Goal: Task Accomplishment & Management: Complete application form

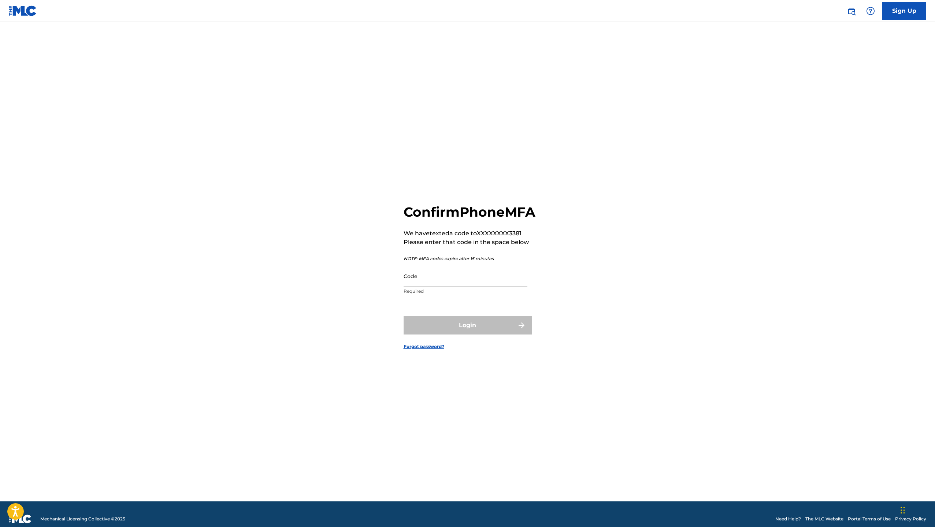
click at [873, 12] on img at bounding box center [870, 11] width 9 height 9
click at [862, 36] on link "Contact us" at bounding box center [870, 31] width 62 height 18
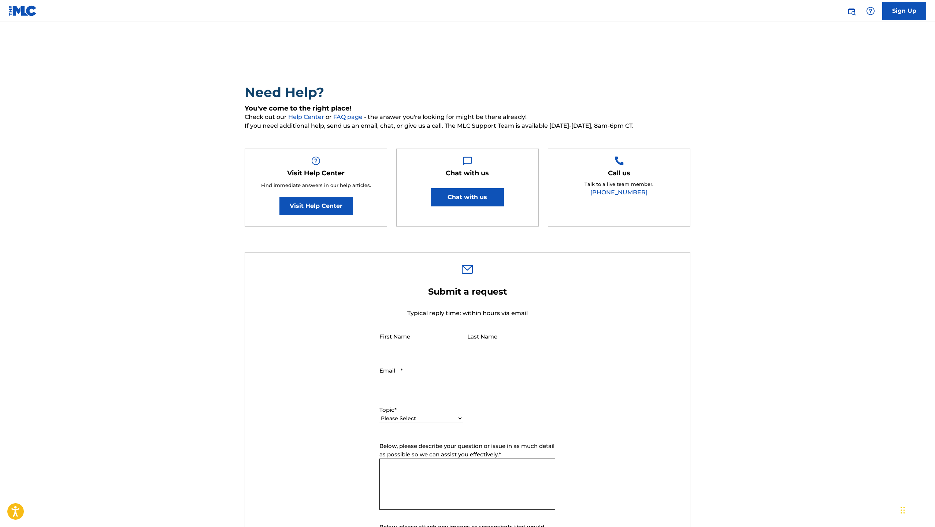
click at [486, 202] on button "Chat with us" at bounding box center [467, 197] width 73 height 18
click at [622, 194] on link "[PHONE_NUMBER]" at bounding box center [618, 192] width 57 height 7
click at [420, 346] on input "First Name" at bounding box center [421, 340] width 85 height 21
type input "[PERSON_NAME]"
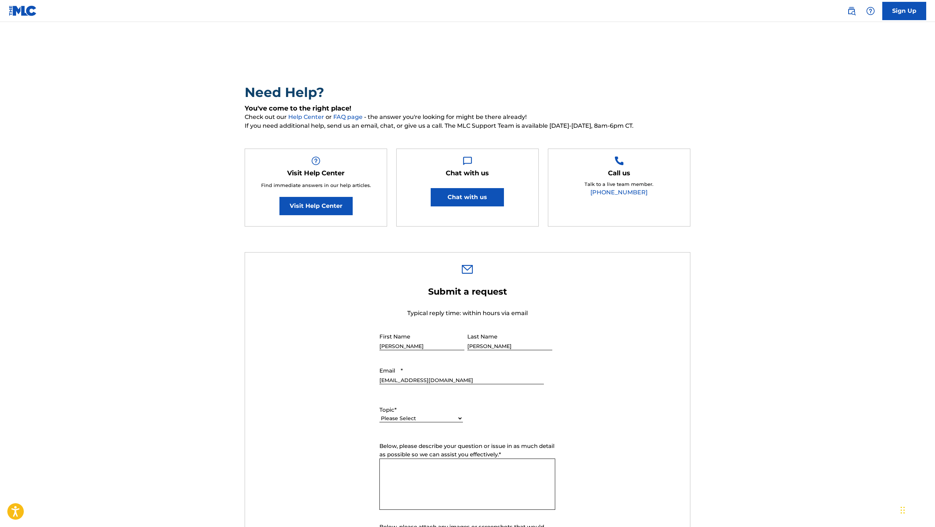
type input "[EMAIL_ADDRESS][DOMAIN_NAME]"
click at [420, 403] on div "Topic * Please Select I need help with my account I need help with managing my …" at bounding box center [420, 414] width 83 height 33
click at [419, 412] on select "Please Select I need help with my account I need help with managing my catalog …" at bounding box center [420, 411] width 83 height 8
click at [841, 211] on main "Need Help? You've come to the right place! Check out our Help Center or FAQ pag…" at bounding box center [467, 387] width 935 height 731
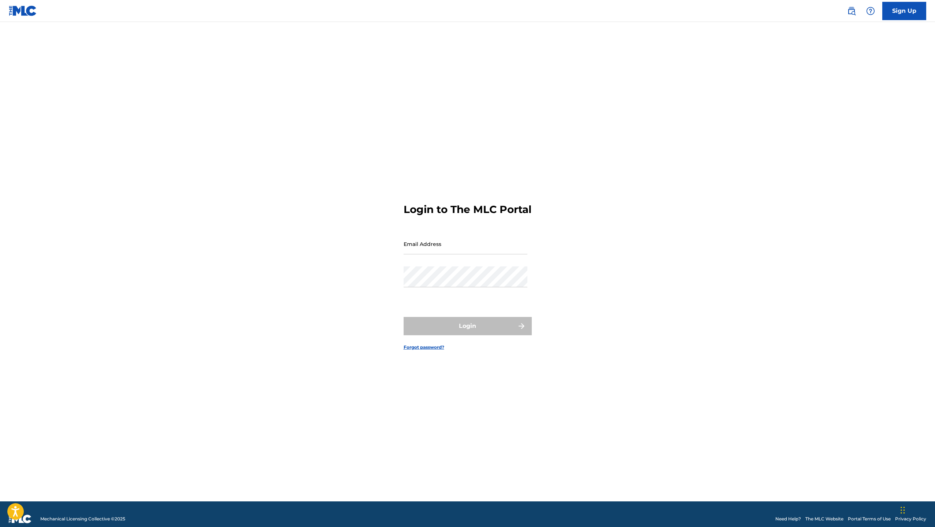
click at [463, 253] on input "Email Address" at bounding box center [466, 244] width 124 height 21
type input "[EMAIL_ADDRESS][DOMAIN_NAME]"
click at [490, 327] on button "Login" at bounding box center [468, 326] width 128 height 18
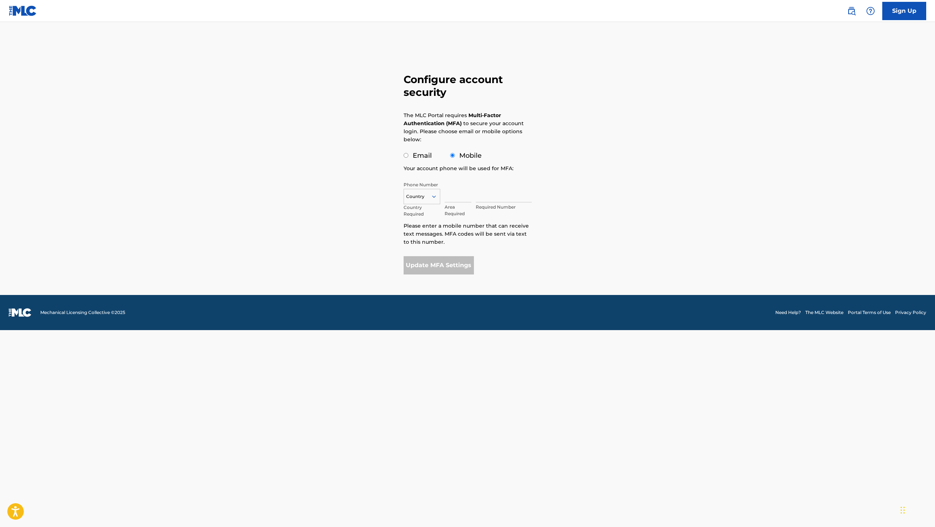
click at [404, 154] on input "Email" at bounding box center [406, 155] width 5 height 5
radio input "true"
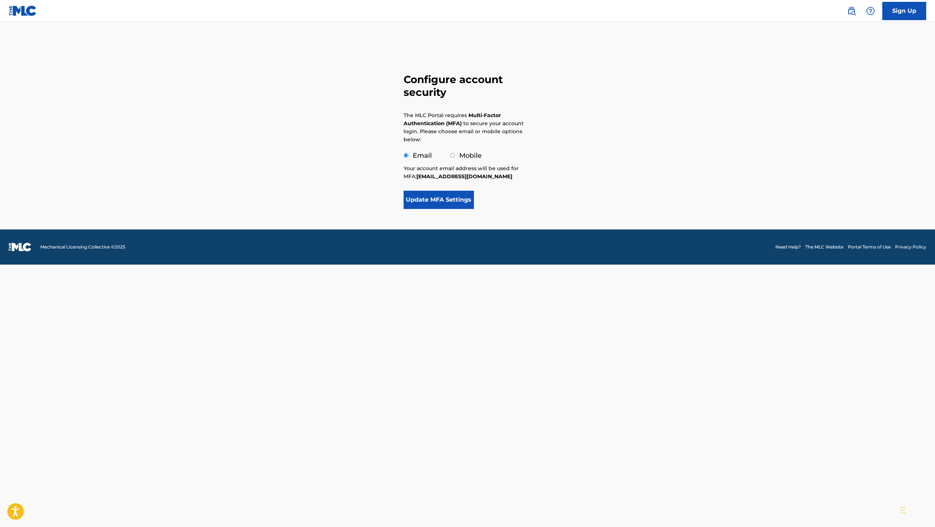
click at [459, 197] on button "Update MFA Settings" at bounding box center [439, 200] width 71 height 18
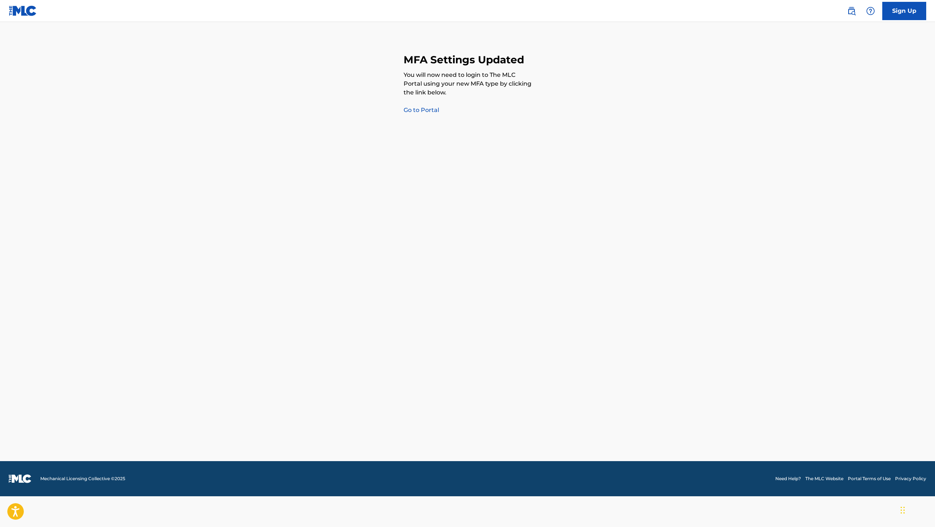
click at [427, 110] on link "Go to Portal" at bounding box center [422, 110] width 36 height 7
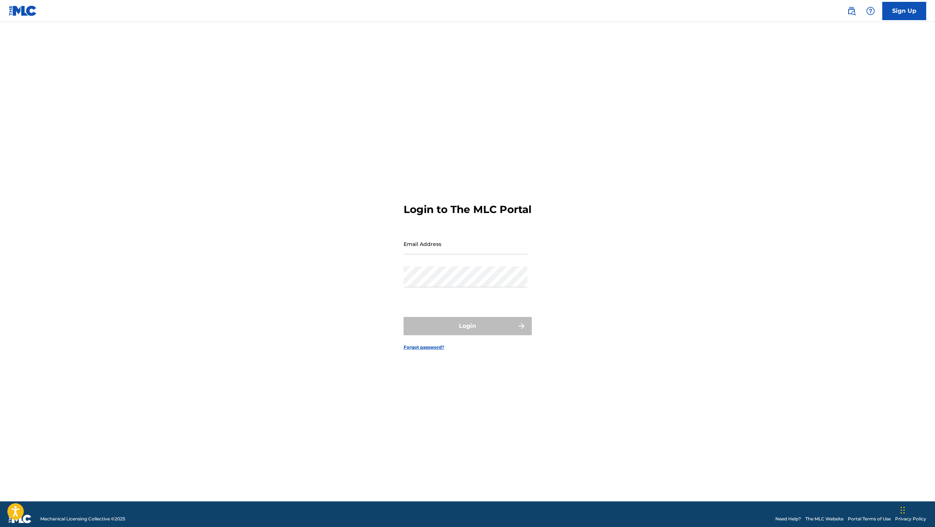
click at [443, 254] on input "Email Address" at bounding box center [466, 244] width 124 height 21
type input "[EMAIL_ADDRESS][DOMAIN_NAME]"
click at [652, 253] on div "Login to The MLC Portal Email Address [EMAIL_ADDRESS][DOMAIN_NAME] Password Log…" at bounding box center [467, 270] width 513 height 461
click at [496, 326] on button "Login" at bounding box center [468, 326] width 128 height 18
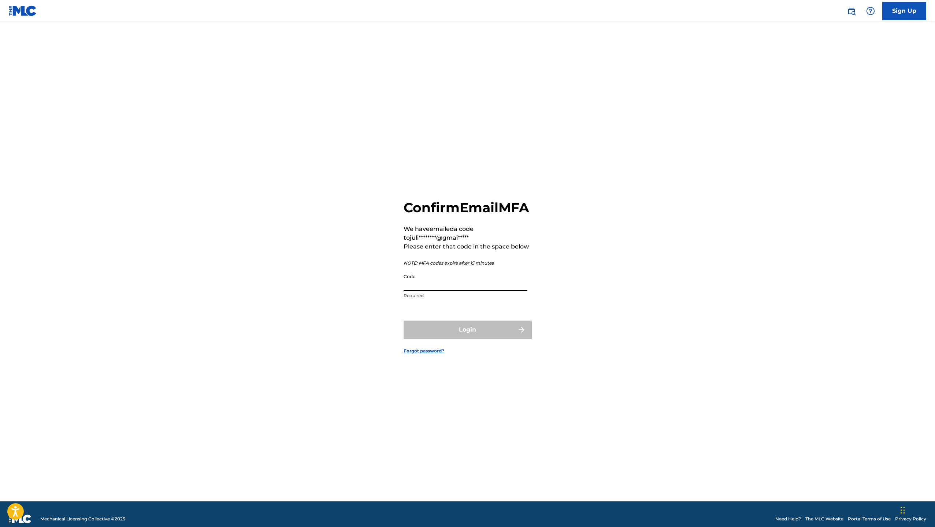
click at [494, 291] on input "Code" at bounding box center [466, 280] width 124 height 21
type input "928813"
click at [404, 321] on button "Login" at bounding box center [468, 330] width 128 height 18
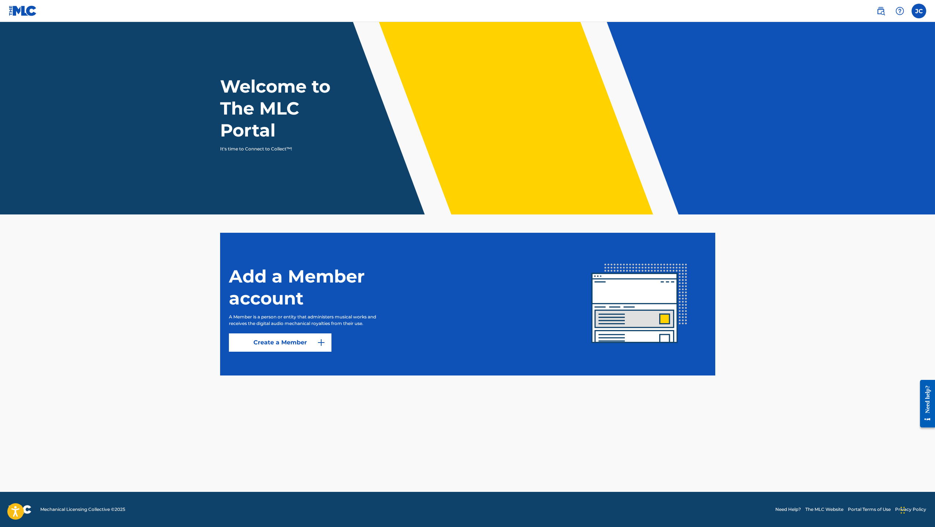
click at [286, 339] on link "Create a Member" at bounding box center [280, 343] width 103 height 18
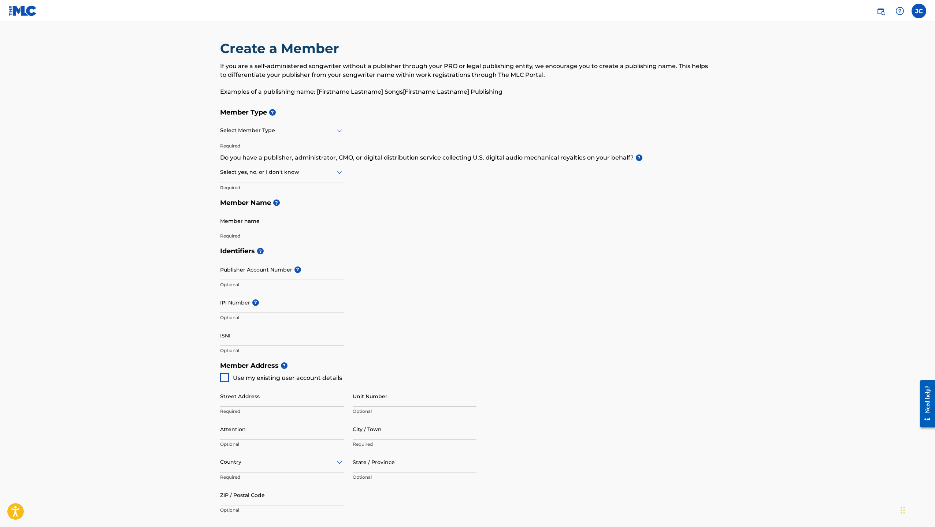
click at [295, 127] on div at bounding box center [282, 130] width 124 height 9
click at [378, 126] on div "Member Type ? Self-Administered Songwriter, 1 of 5. 5 results available. Use Up…" at bounding box center [467, 174] width 495 height 139
click at [321, 173] on div at bounding box center [282, 172] width 124 height 9
click at [328, 131] on div at bounding box center [282, 130] width 124 height 9
click at [293, 158] on div "Publisher" at bounding box center [281, 166] width 123 height 16
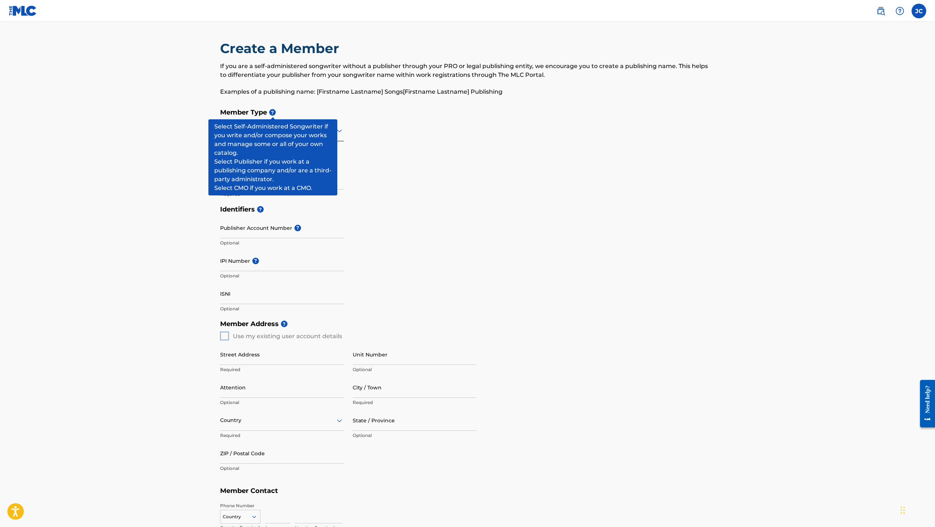
click at [271, 114] on span "?" at bounding box center [272, 112] width 7 height 7
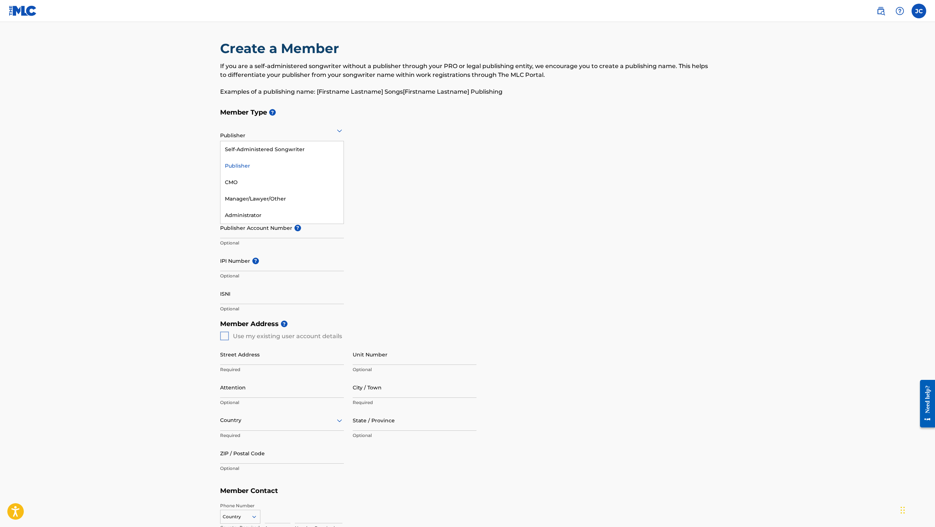
click at [304, 130] on div at bounding box center [282, 130] width 124 height 9
click at [292, 146] on div "Self-Administered Songwriter" at bounding box center [281, 149] width 123 height 16
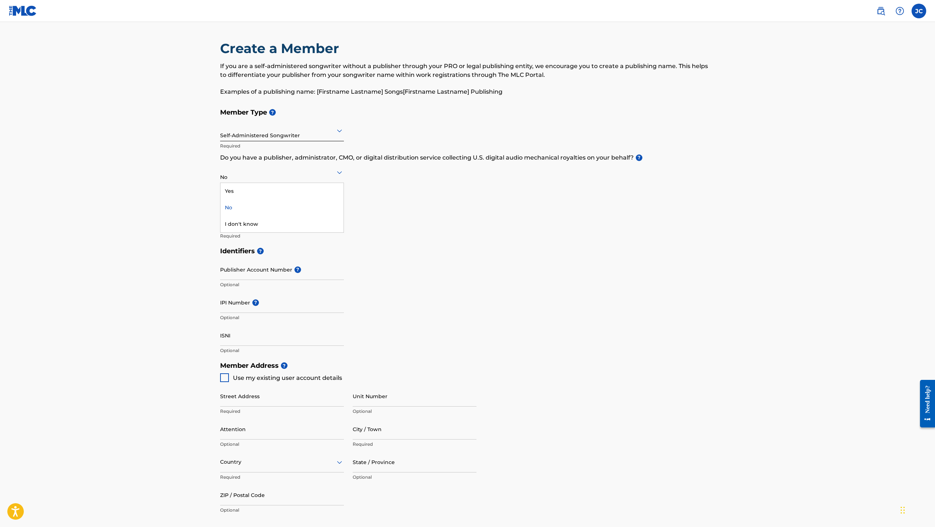
click at [286, 168] on div at bounding box center [282, 172] width 124 height 9
click at [442, 218] on div "Member Type ? Self-Administered Songwriter Required Do you have a publisher, ad…" at bounding box center [467, 174] width 495 height 139
click at [294, 175] on div at bounding box center [282, 170] width 124 height 9
click at [288, 183] on div "Yes" at bounding box center [281, 190] width 123 height 16
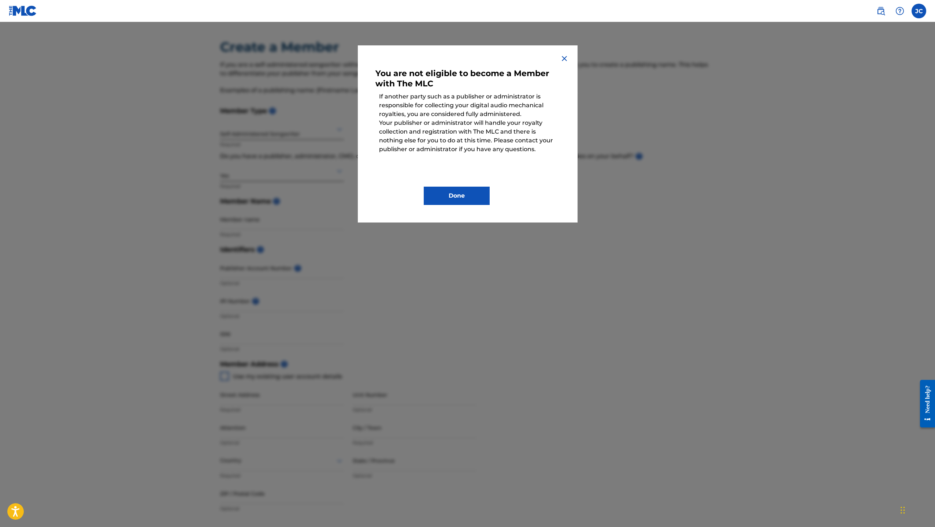
click at [470, 187] on button "Done" at bounding box center [457, 196] width 66 height 18
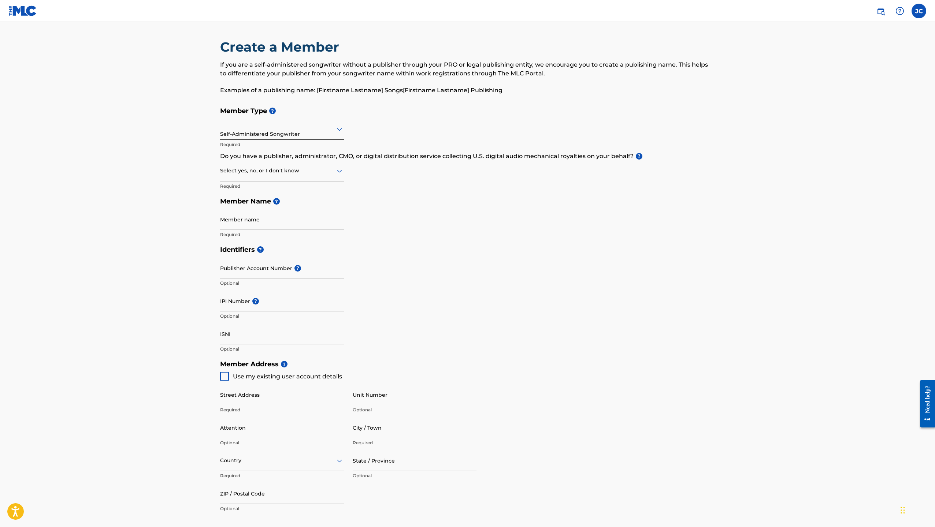
click at [327, 174] on div at bounding box center [282, 170] width 124 height 9
click at [314, 200] on div "No" at bounding box center [281, 206] width 123 height 16
click at [300, 221] on input "Member name" at bounding box center [282, 219] width 124 height 21
drag, startPoint x: 275, startPoint y: 200, endPoint x: -118, endPoint y: 255, distance: 397.0
click at [0, 255] on html "Accessibility Screen-Reader Guide, Feedback, and Issue Reporting | New window C…" at bounding box center [467, 262] width 935 height 527
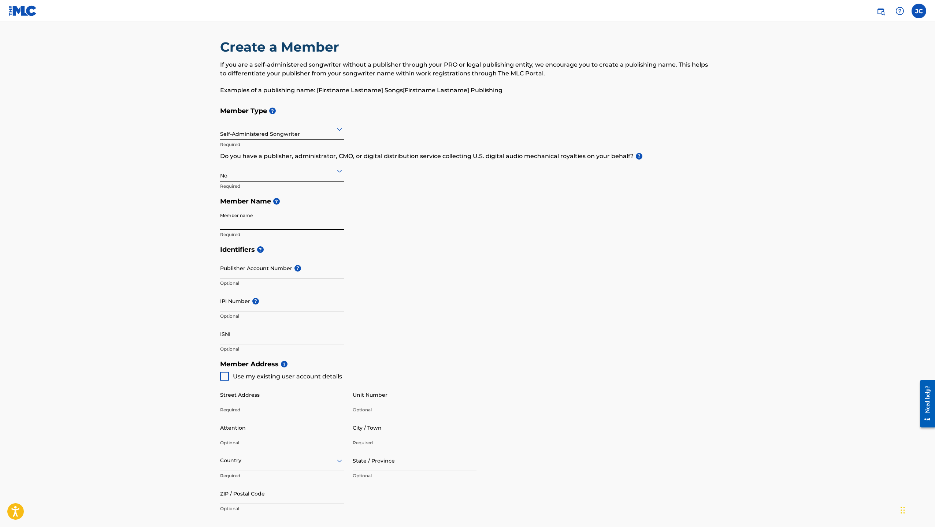
click at [240, 220] on input "Member name" at bounding box center [282, 219] width 124 height 21
type input "SlowJamz215"
click at [275, 267] on input "Publisher Account Number ?" at bounding box center [282, 266] width 124 height 21
click at [292, 305] on input "IPI Number ?" at bounding box center [282, 299] width 124 height 21
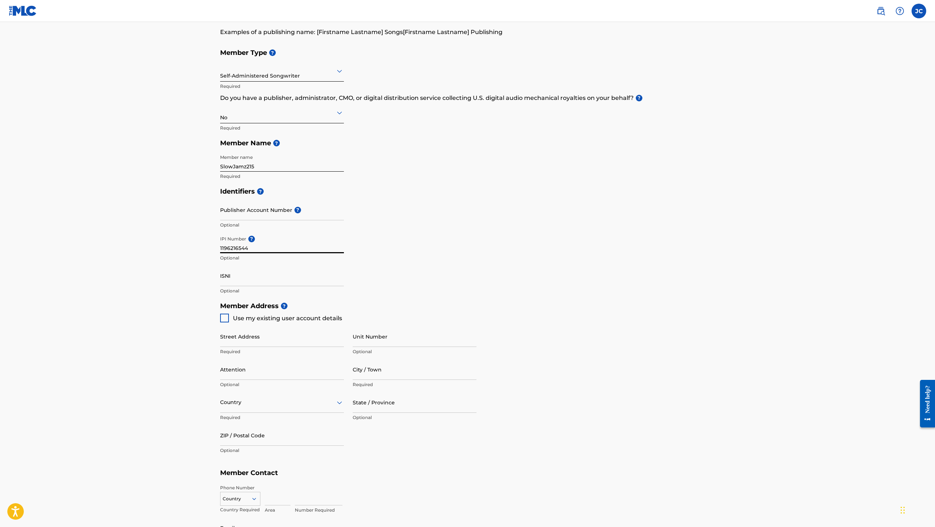
scroll to position [60, 0]
type input "1196216544"
click at [222, 317] on div at bounding box center [224, 317] width 9 height 9
type input "[STREET_ADDRESS]"
type input "[GEOGRAPHIC_DATA]"
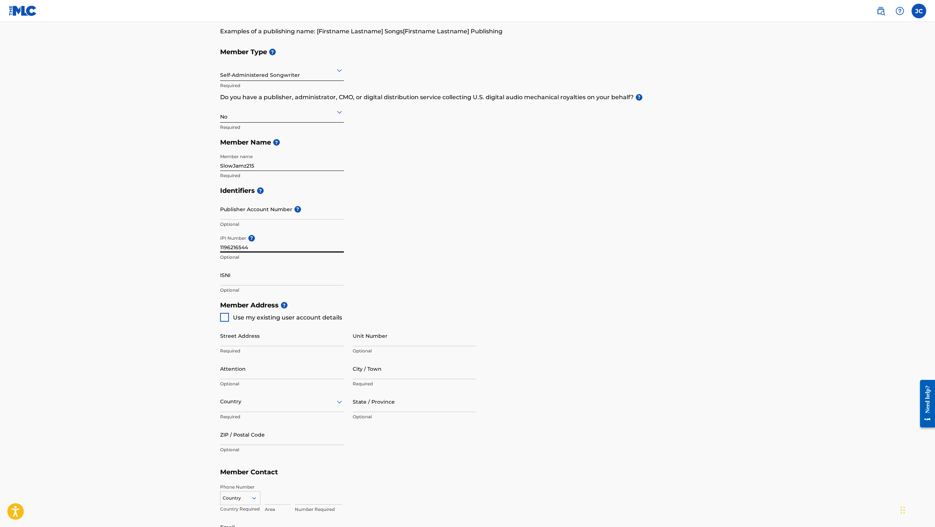
type input "19132"
type input "267"
type input "9933381"
type input "[EMAIL_ADDRESS][DOMAIN_NAME]"
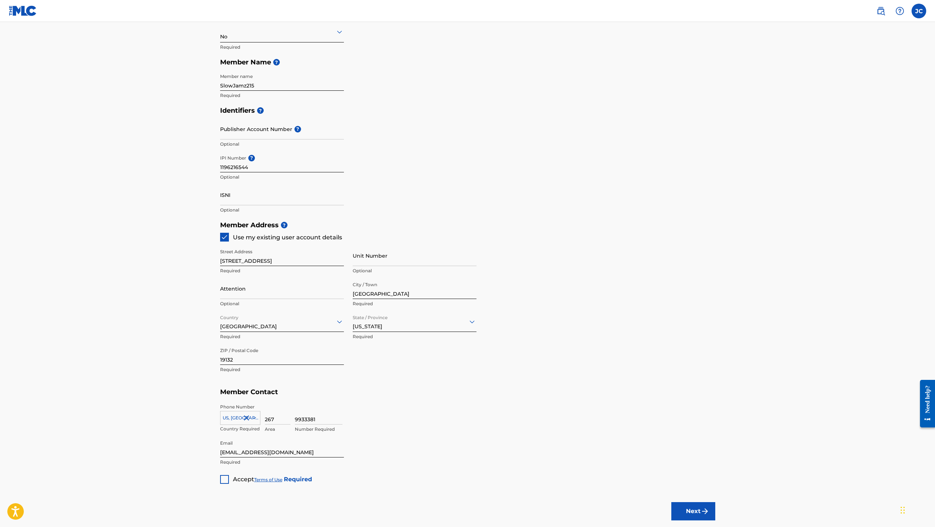
scroll to position [187, 0]
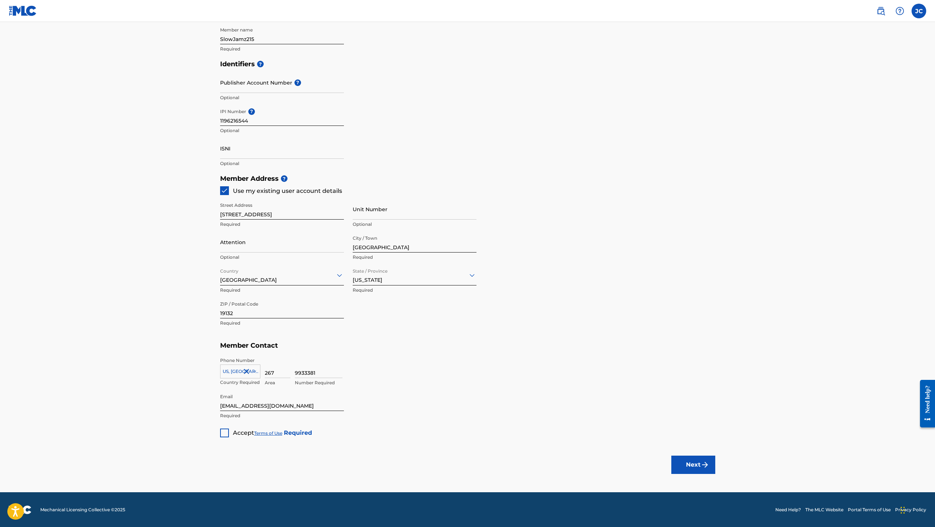
drag, startPoint x: 320, startPoint y: 371, endPoint x: 296, endPoint y: 370, distance: 24.2
click at [296, 370] on input "9933381" at bounding box center [319, 367] width 48 height 21
type input "8060565"
click at [228, 434] on div "Accept Terms of Use Required" at bounding box center [266, 430] width 92 height 14
click at [225, 433] on div at bounding box center [224, 433] width 9 height 9
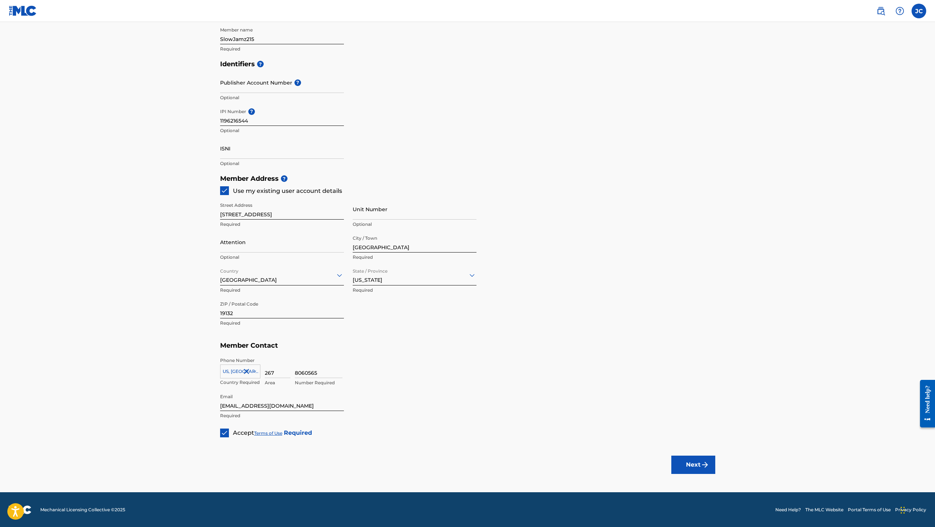
click at [708, 467] on img "submit" at bounding box center [705, 465] width 9 height 9
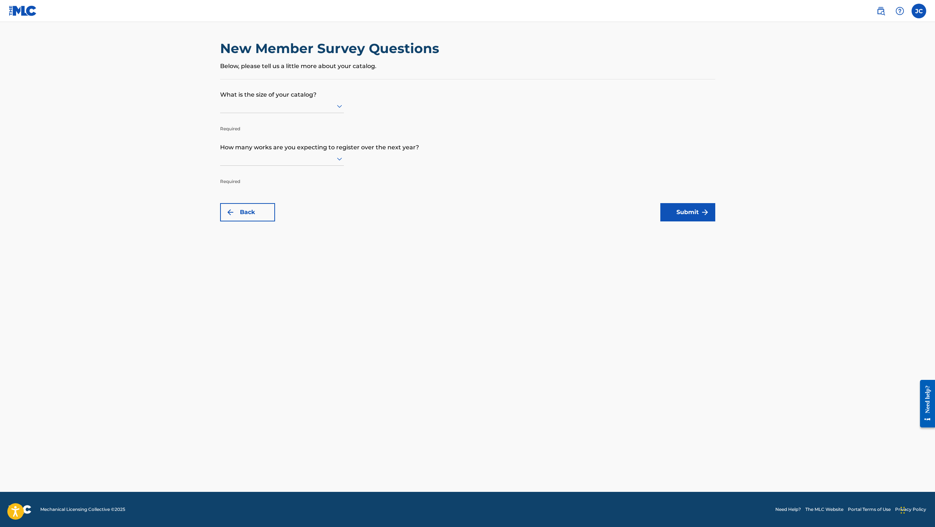
click at [267, 104] on div at bounding box center [282, 105] width 124 height 9
click at [255, 118] on div "Up to 100" at bounding box center [281, 121] width 123 height 16
click at [255, 157] on div at bounding box center [282, 158] width 124 height 9
click at [246, 172] on div "Up to 100" at bounding box center [281, 174] width 123 height 16
click at [694, 219] on button "Submit" at bounding box center [687, 212] width 55 height 18
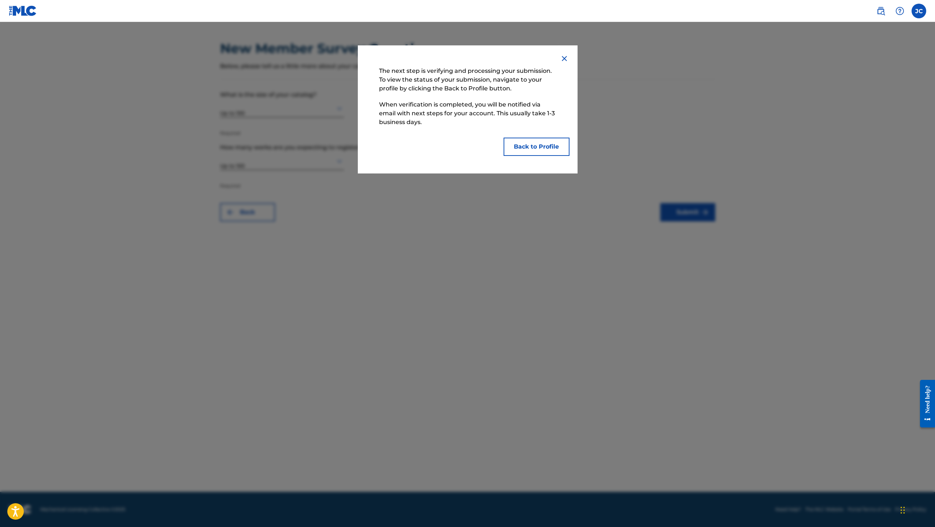
click at [560, 146] on button "Back to Profile" at bounding box center [537, 147] width 66 height 18
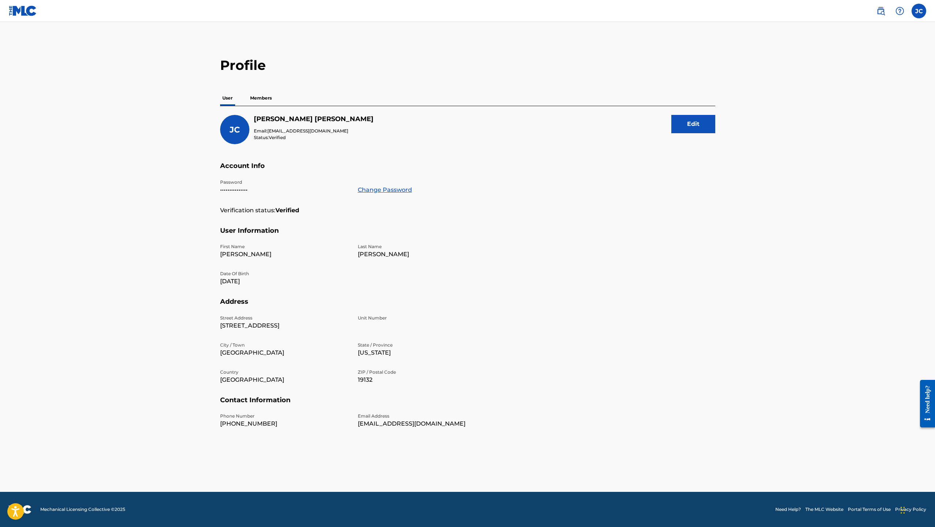
click at [690, 118] on button "Edit" at bounding box center [693, 124] width 44 height 18
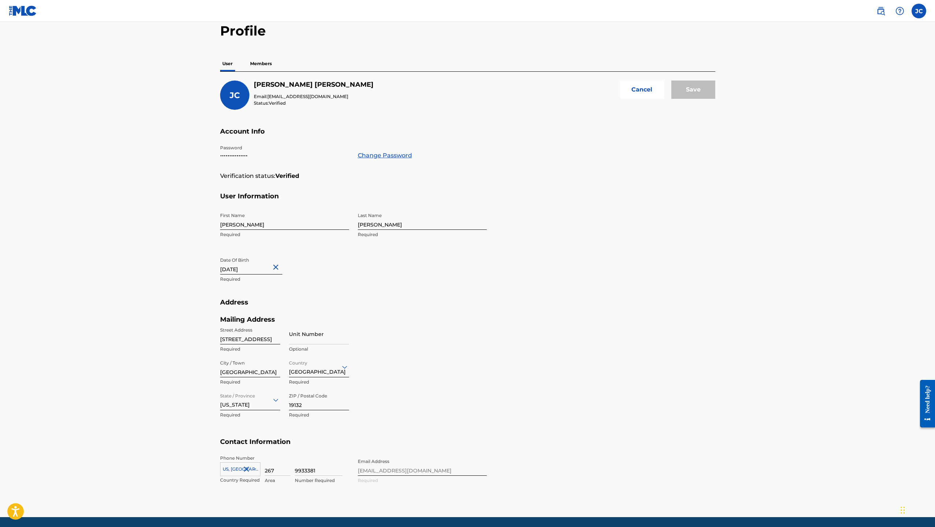
scroll to position [59, 0]
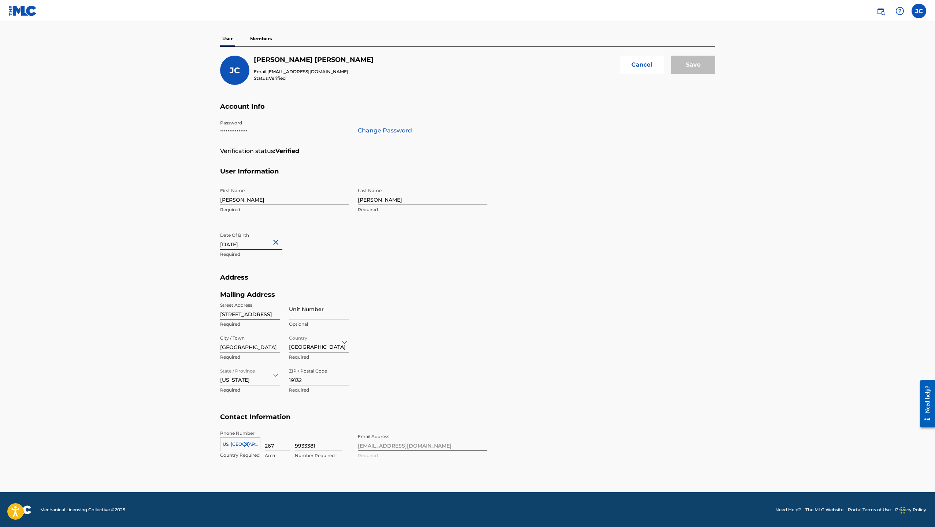
drag, startPoint x: 331, startPoint y: 446, endPoint x: 289, endPoint y: 443, distance: 42.6
click at [289, 443] on div "[GEOGRAPHIC_DATA], [GEOGRAPHIC_DATA] +1 Country Required 267 Area 9933381 Numbe…" at bounding box center [284, 446] width 129 height 33
type input "8060565"
click at [469, 472] on div "Phone Number [GEOGRAPHIC_DATA], [GEOGRAPHIC_DATA] +1 Country Required 267 Area …" at bounding box center [353, 452] width 267 height 45
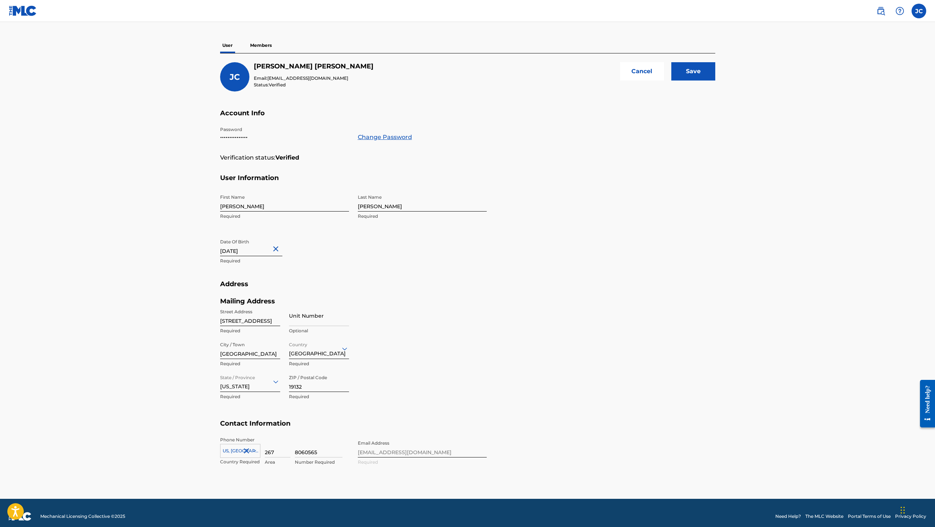
scroll to position [44, 0]
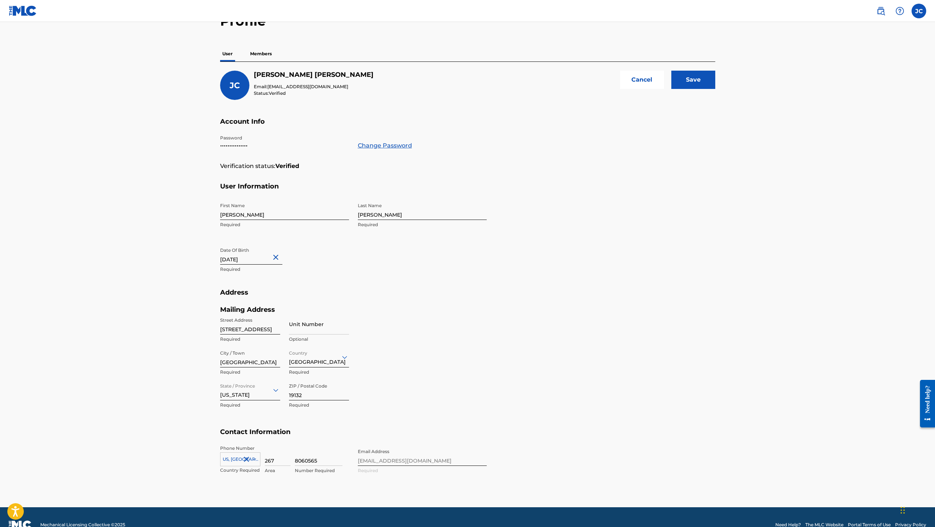
click at [695, 74] on input "Save" at bounding box center [693, 80] width 44 height 18
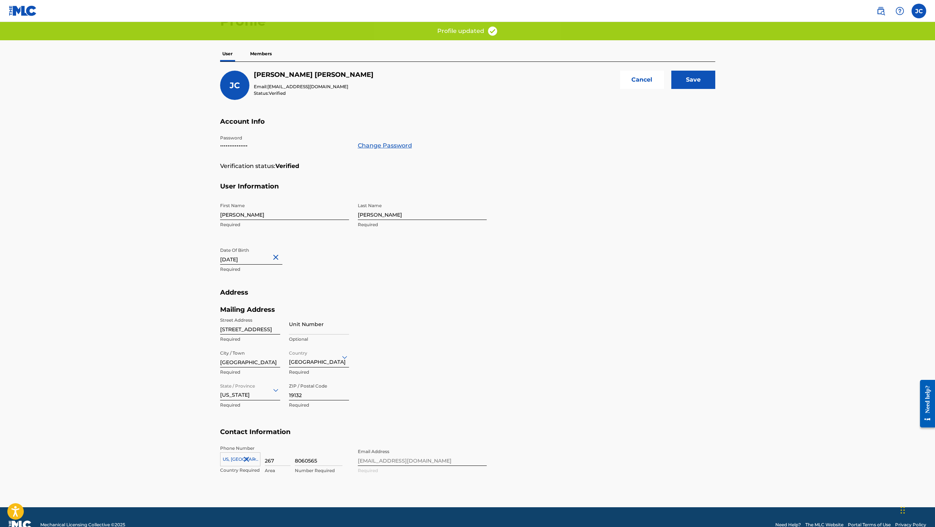
scroll to position [0, 0]
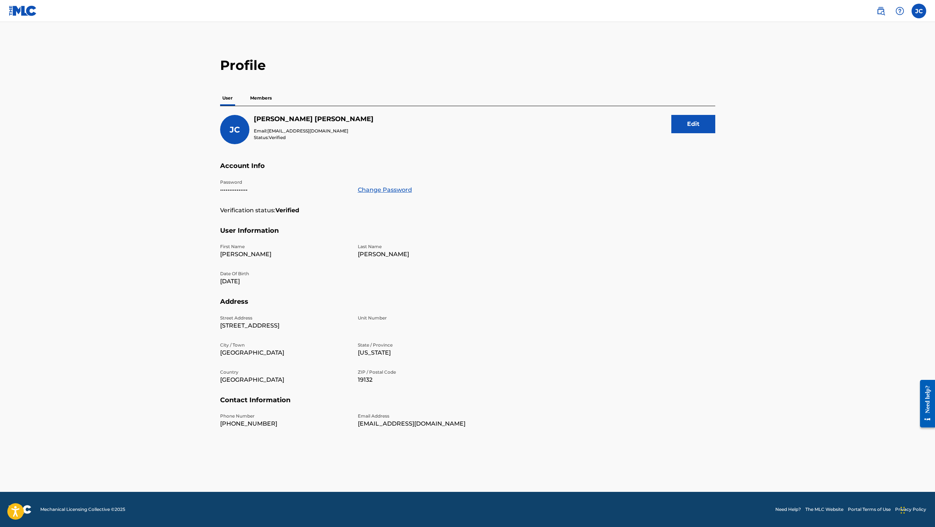
click at [262, 99] on p "Members" at bounding box center [261, 97] width 26 height 15
